Goal: Information Seeking & Learning: Learn about a topic

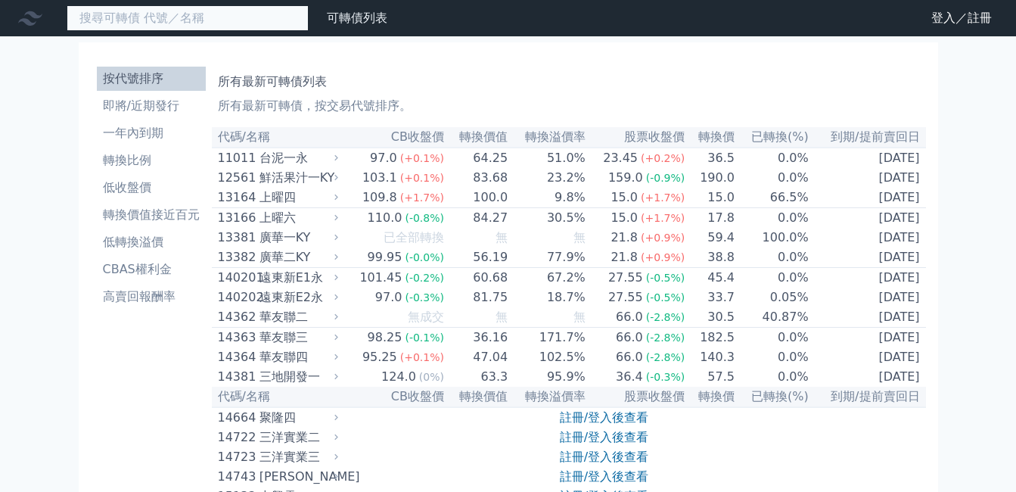
click at [153, 20] on input at bounding box center [188, 18] width 242 height 26
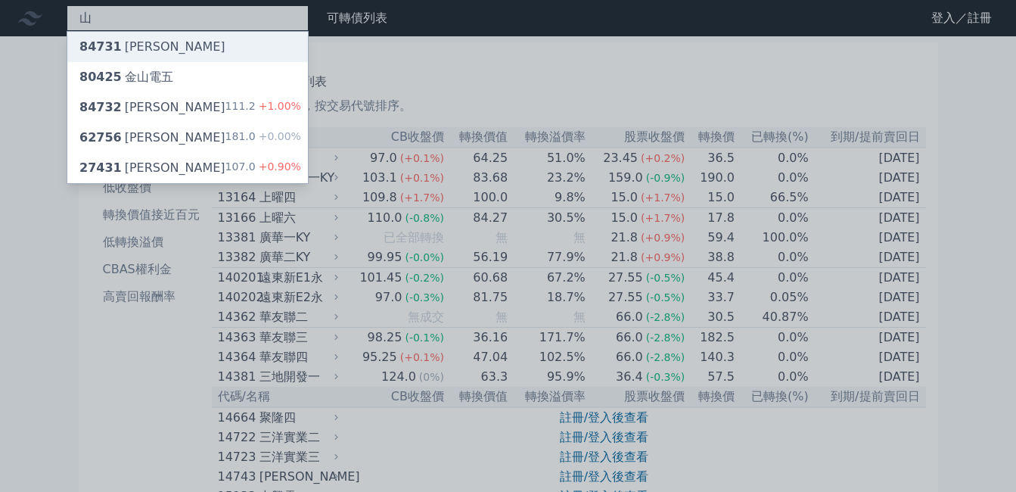
type input "山"
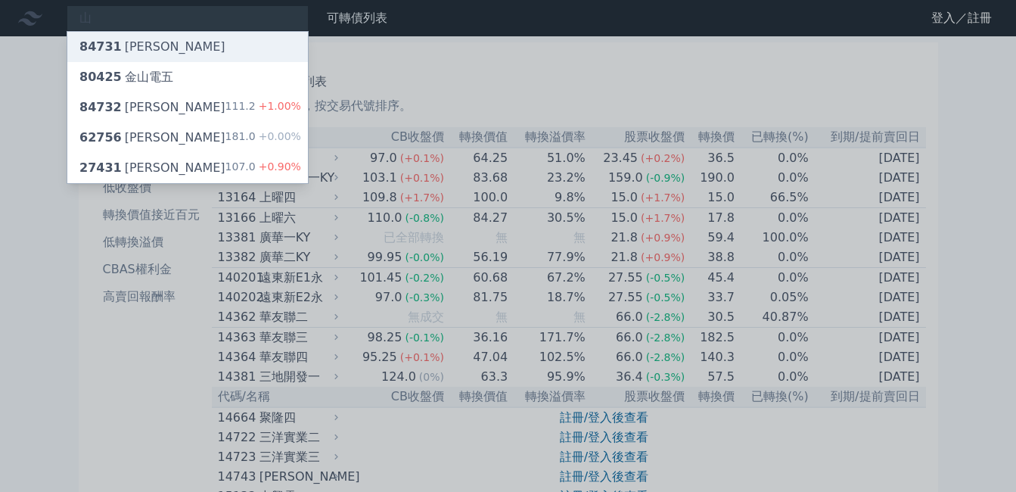
click at [160, 46] on div "84731 [PERSON_NAME]" at bounding box center [152, 47] width 146 height 18
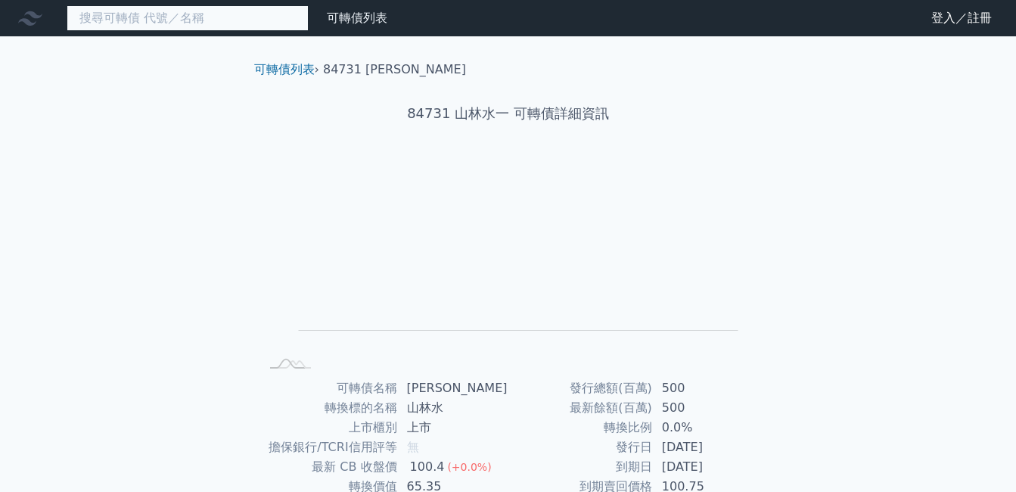
click at [202, 15] on input at bounding box center [188, 18] width 242 height 26
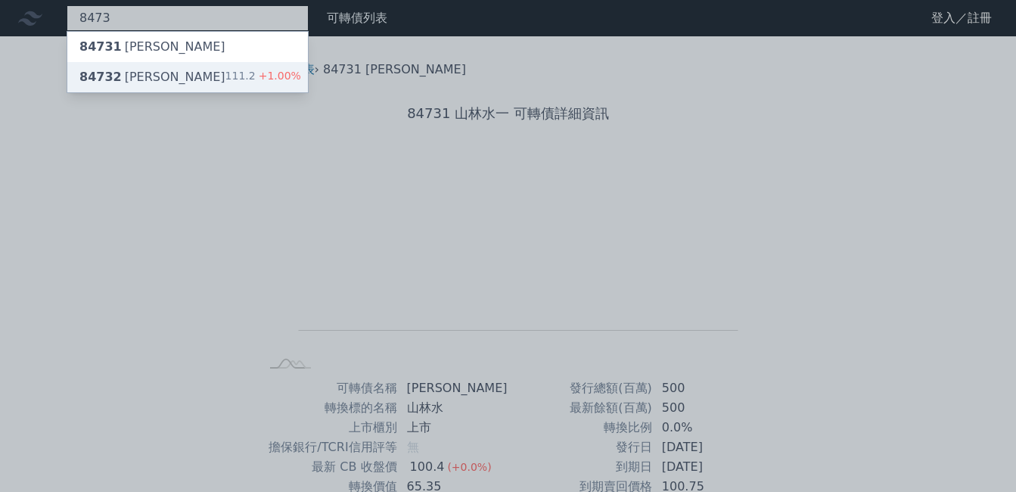
type input "8473"
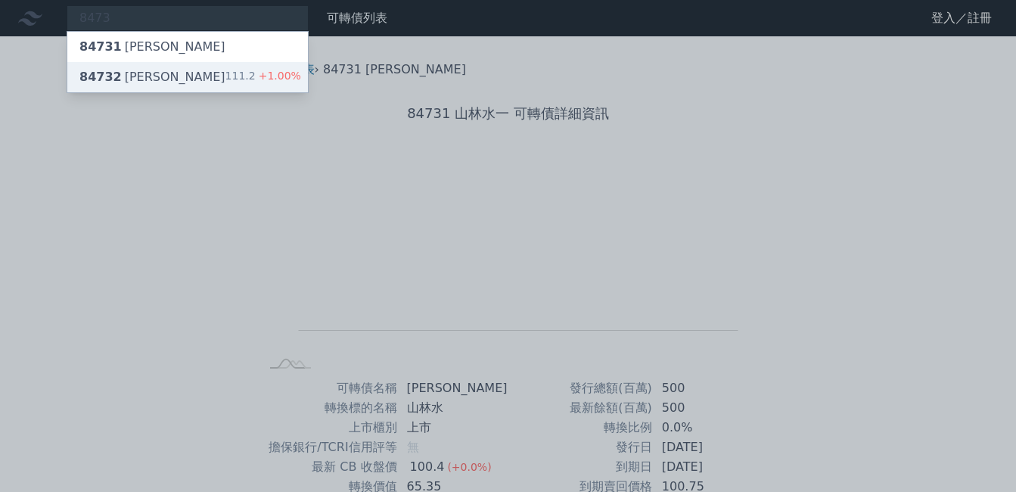
click at [113, 73] on span "84732" at bounding box center [100, 77] width 42 height 14
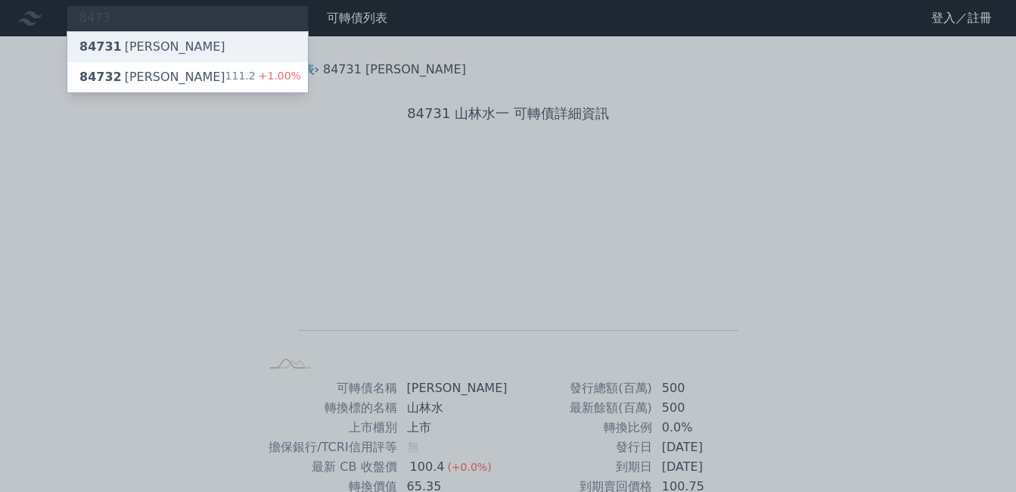
click at [123, 41] on div "84731 [PERSON_NAME]" at bounding box center [152, 47] width 146 height 18
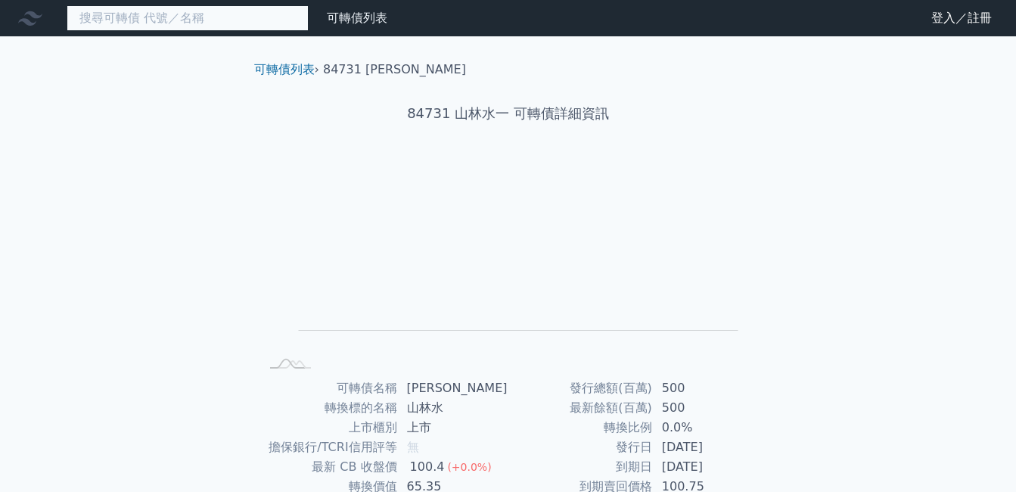
click at [215, 18] on input at bounding box center [188, 18] width 242 height 26
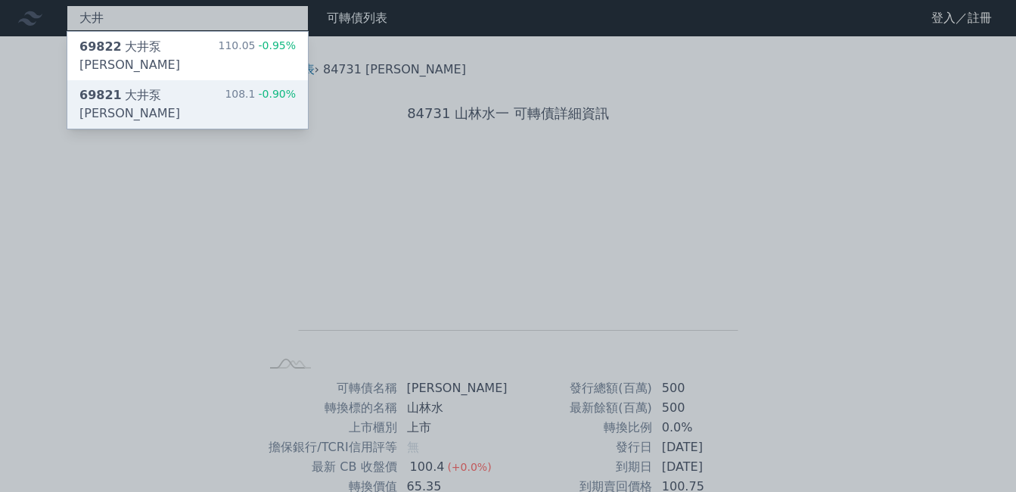
type input "大井"
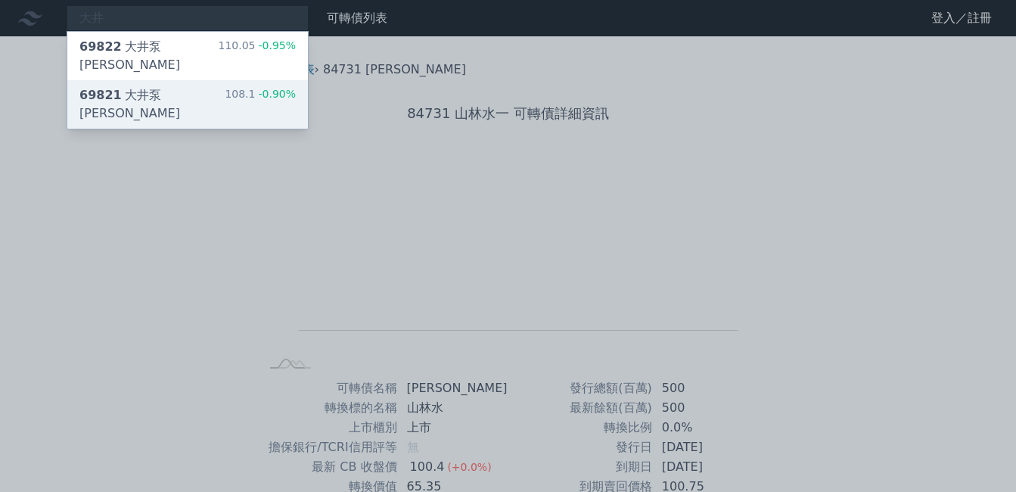
click at [175, 79] on div "大井 69822 大井泵浦二 110.05 -0.95% 69821 大井泵浦一 108.1 -0.90% 可轉債列表 財務數據 可轉債列表 財務數據 登入／…" at bounding box center [508, 359] width 1016 height 719
click at [175, 86] on div "69821 [PERSON_NAME]" at bounding box center [151, 104] width 145 height 36
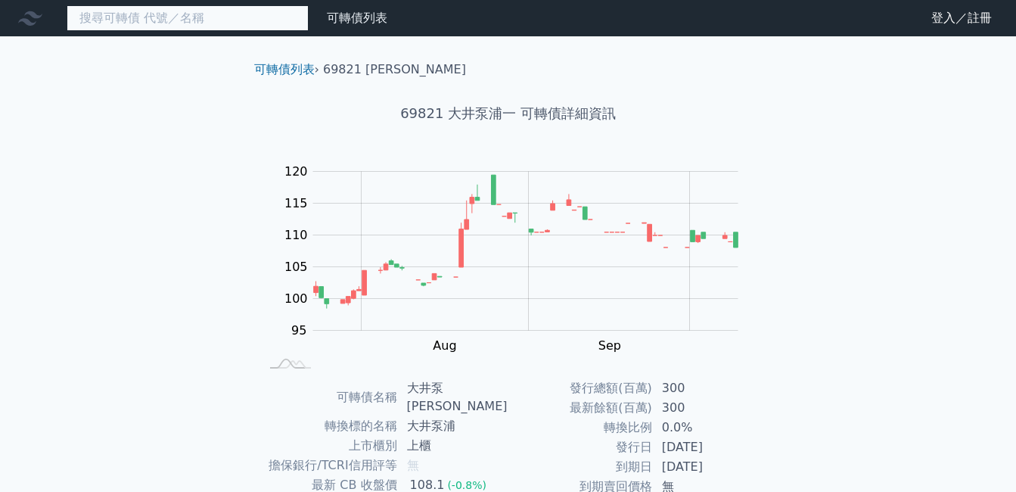
click at [86, 13] on input at bounding box center [188, 18] width 242 height 26
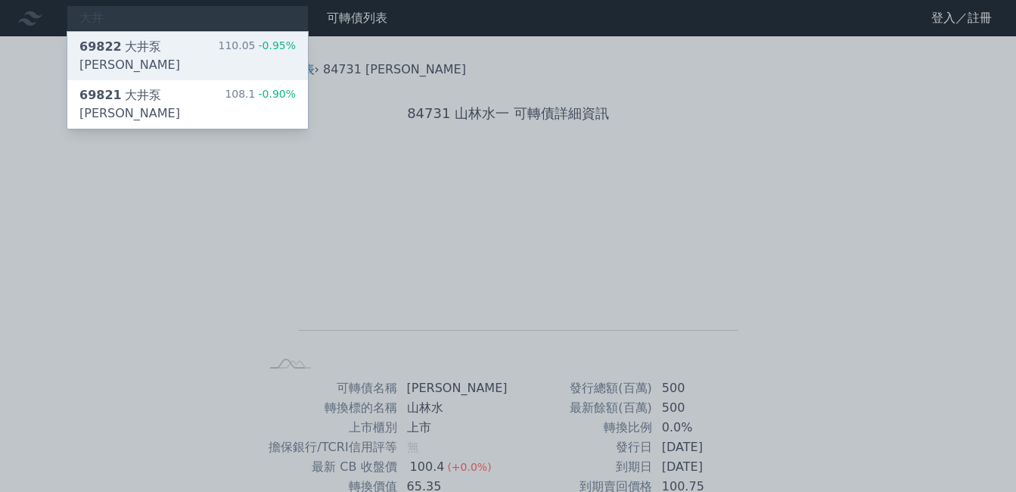
click at [128, 43] on div "69822 大井泵[PERSON_NAME]" at bounding box center [148, 56] width 138 height 36
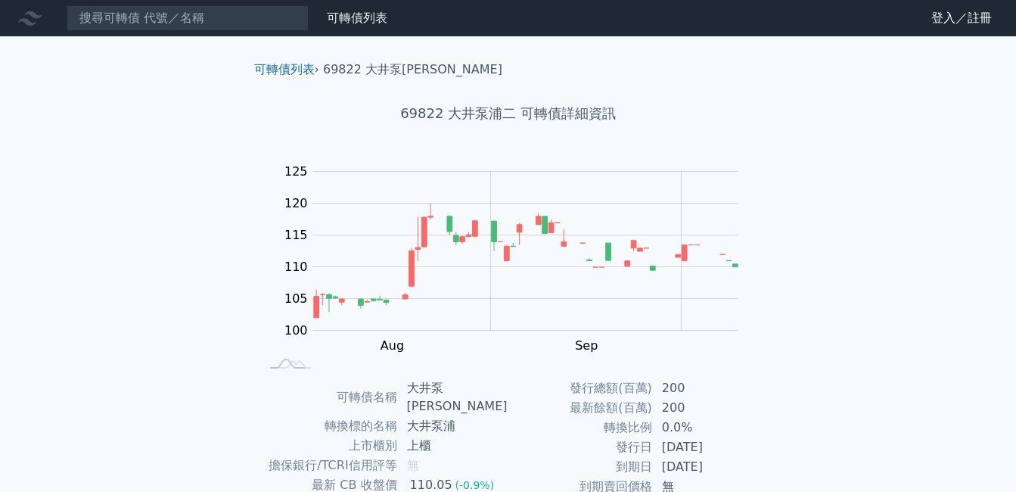
scroll to position [151, 0]
